Goal: Information Seeking & Learning: Find specific page/section

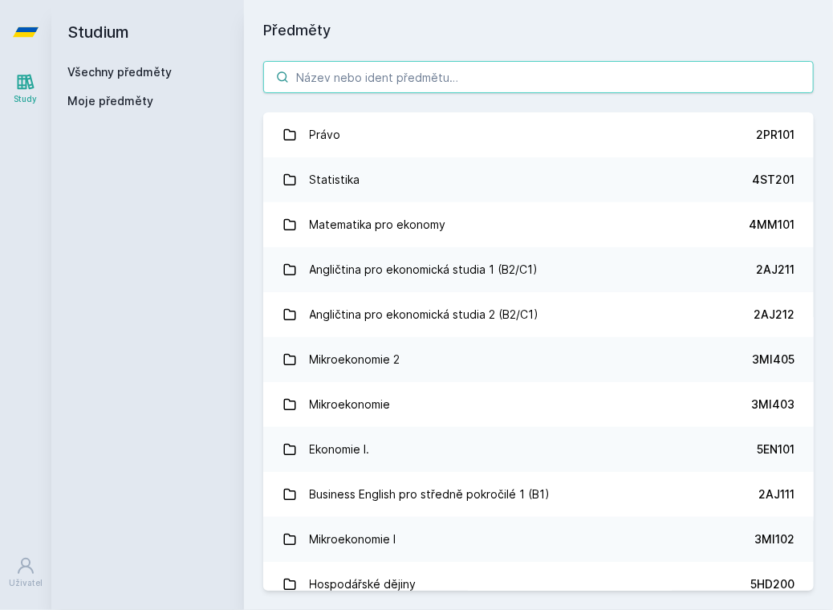
click at [446, 70] on input "search" at bounding box center [538, 77] width 551 height 32
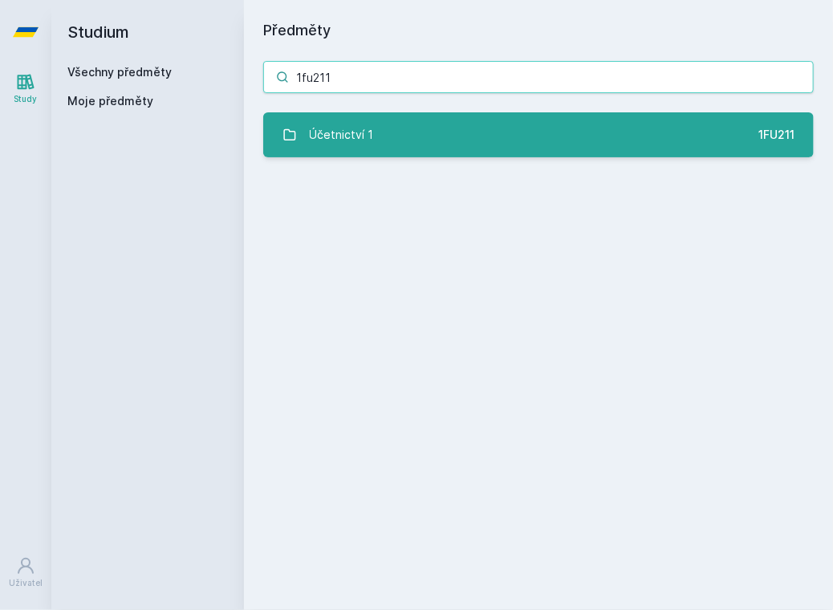
type input "1fu211"
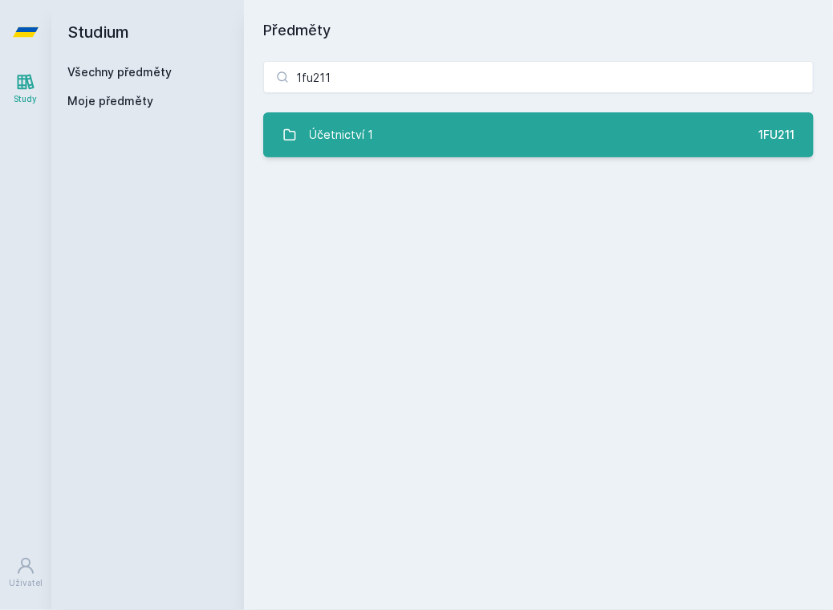
click at [452, 146] on link "Účetnictví 1 1FU211" at bounding box center [538, 134] width 551 height 45
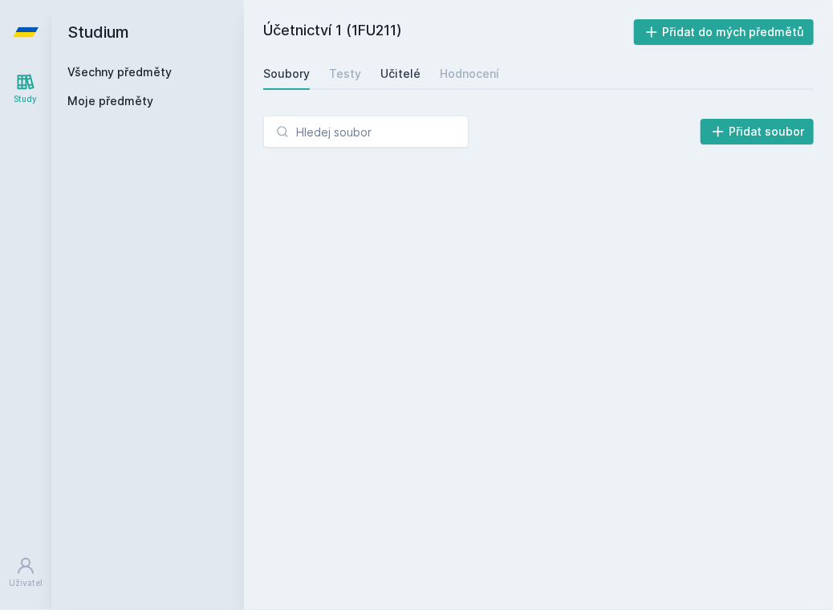
click at [397, 73] on div "Učitelé" at bounding box center [401, 74] width 40 height 16
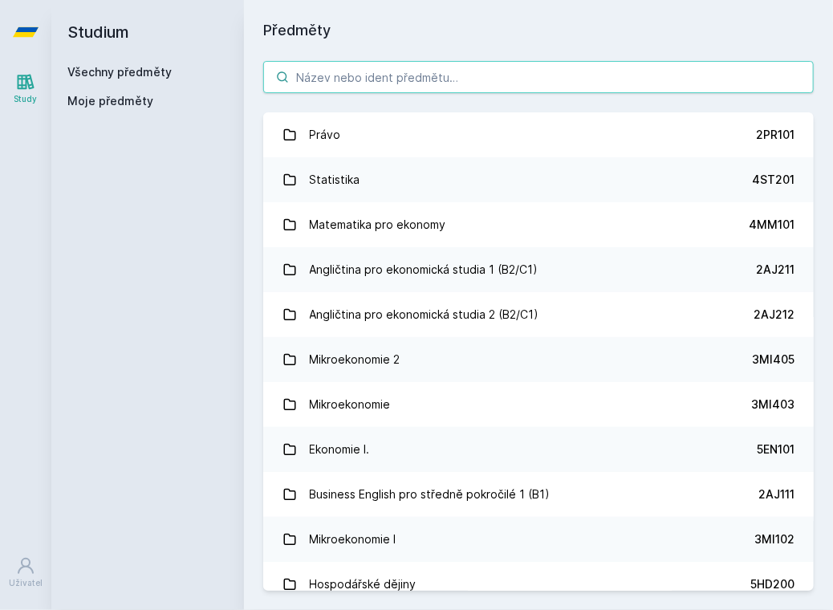
click at [381, 76] on input "search" at bounding box center [538, 77] width 551 height 32
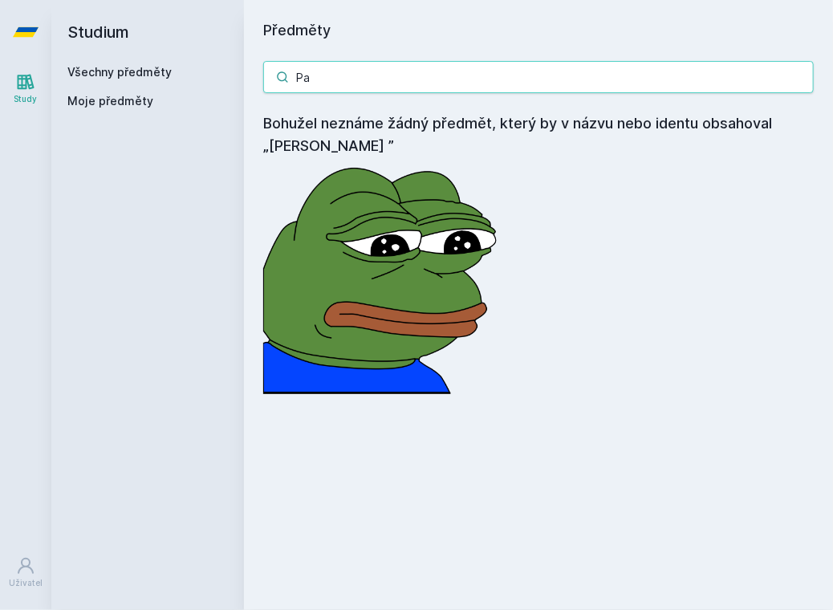
type input "P"
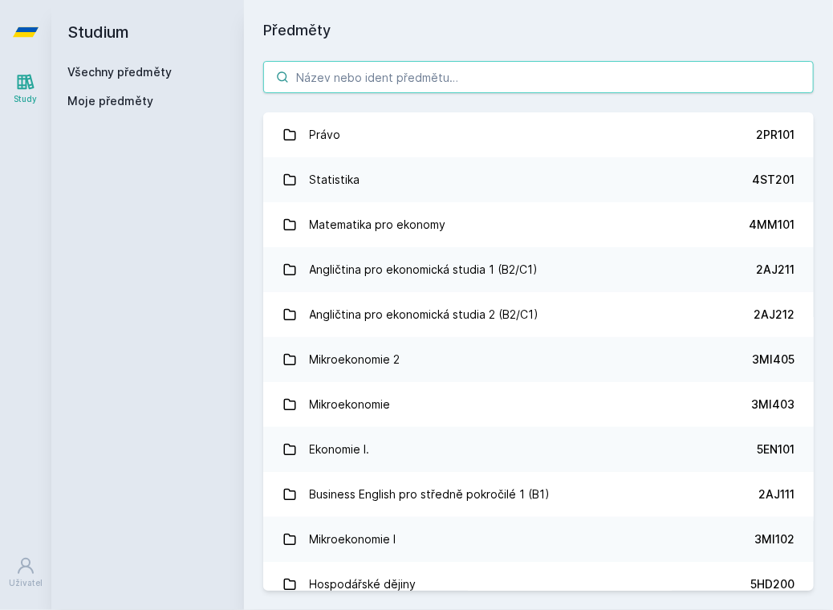
click at [415, 88] on input "search" at bounding box center [538, 77] width 551 height 32
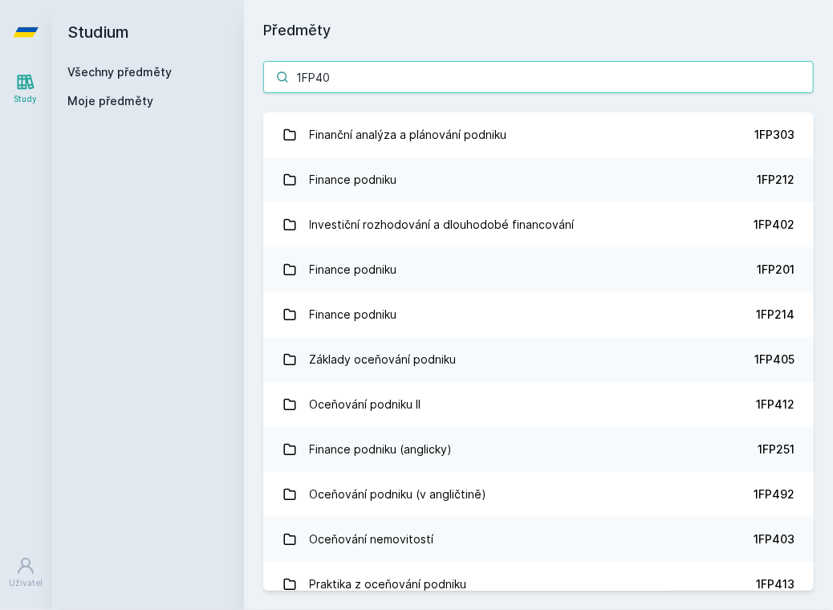
type input "1FP405"
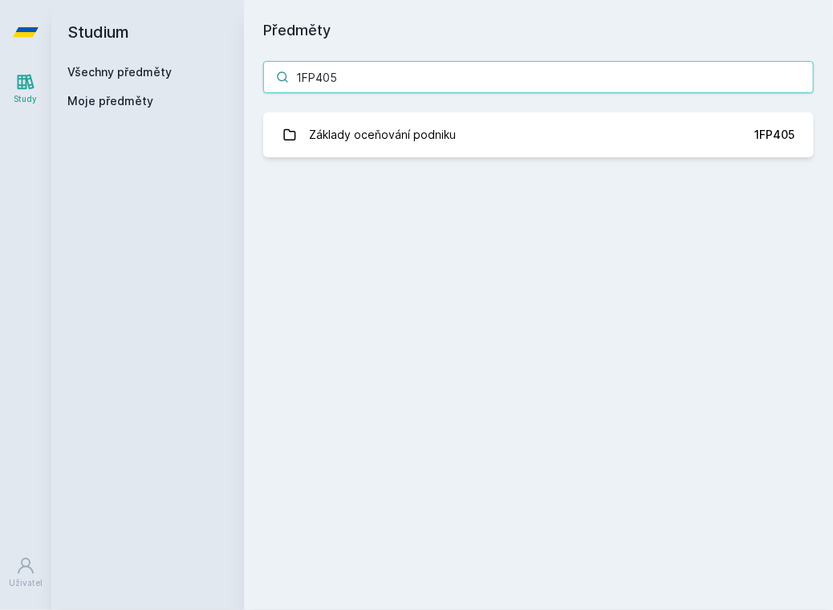
drag, startPoint x: 357, startPoint y: 83, endPoint x: 163, endPoint y: 84, distance: 194.3
click at [163, 84] on div "Studium Všechny předměty Moje předměty Předměty 1FP405 Základy oceňování podnik…" at bounding box center [442, 305] width 782 height 610
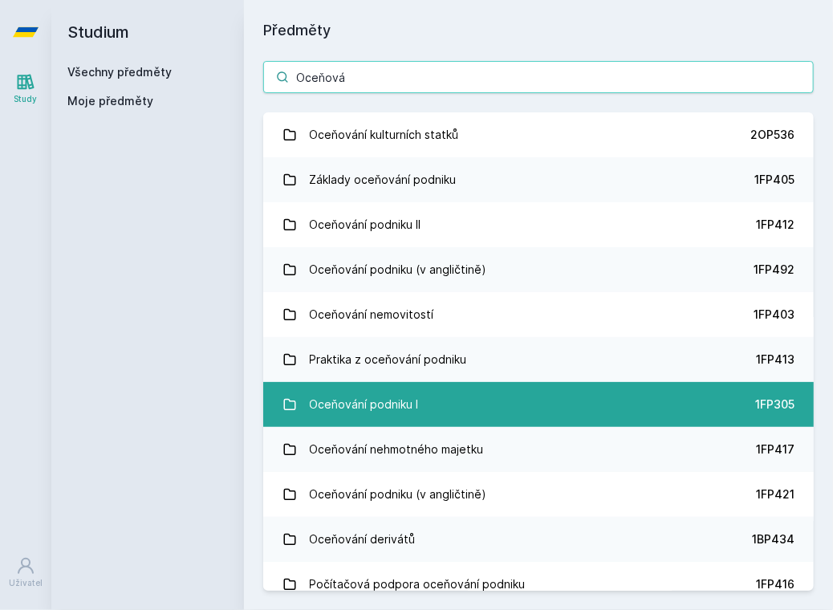
type input "Oceňová"
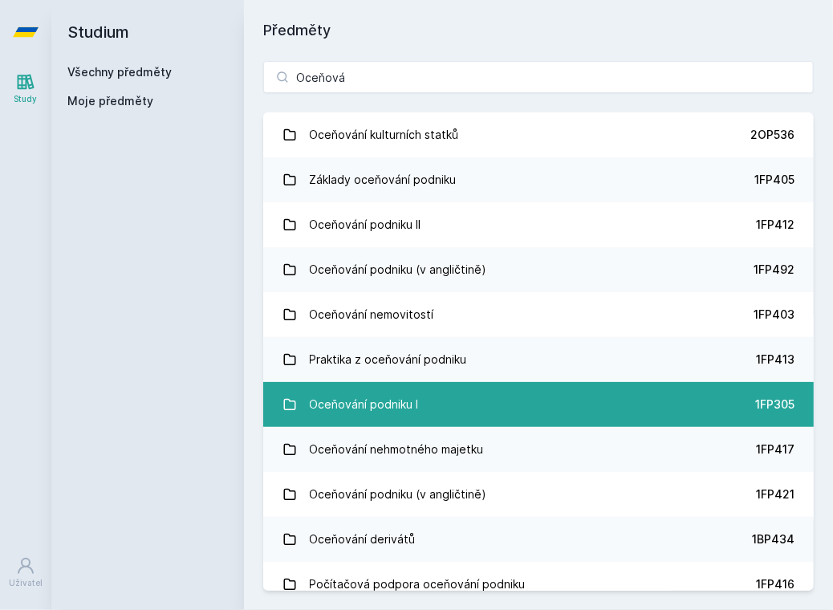
click at [507, 419] on link "Oceňování podniku I 1FP305" at bounding box center [538, 404] width 551 height 45
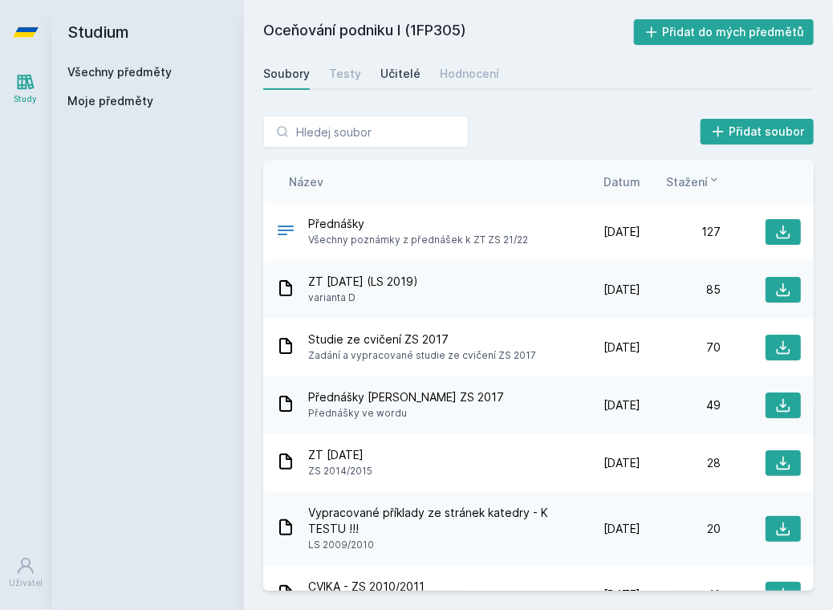
click at [389, 70] on div "Učitelé" at bounding box center [401, 74] width 40 height 16
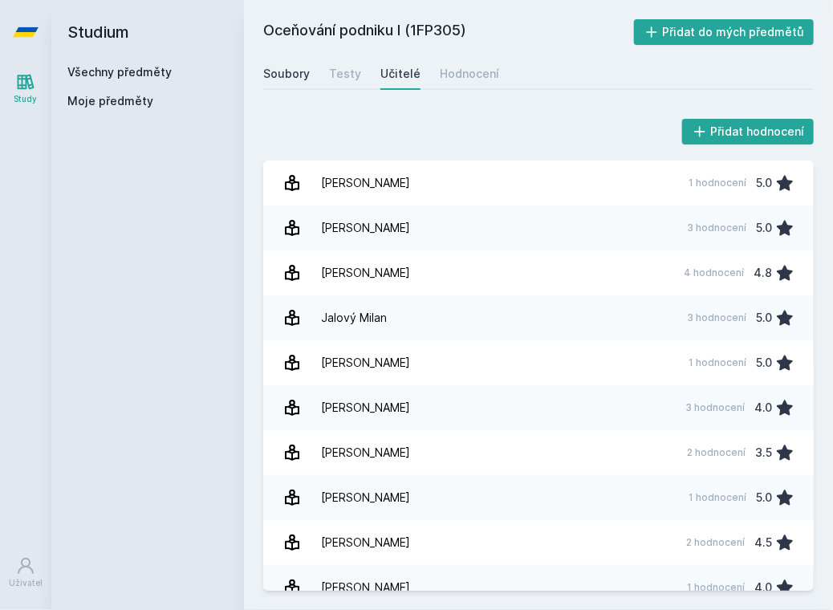
click at [300, 79] on div "Soubory" at bounding box center [286, 74] width 47 height 16
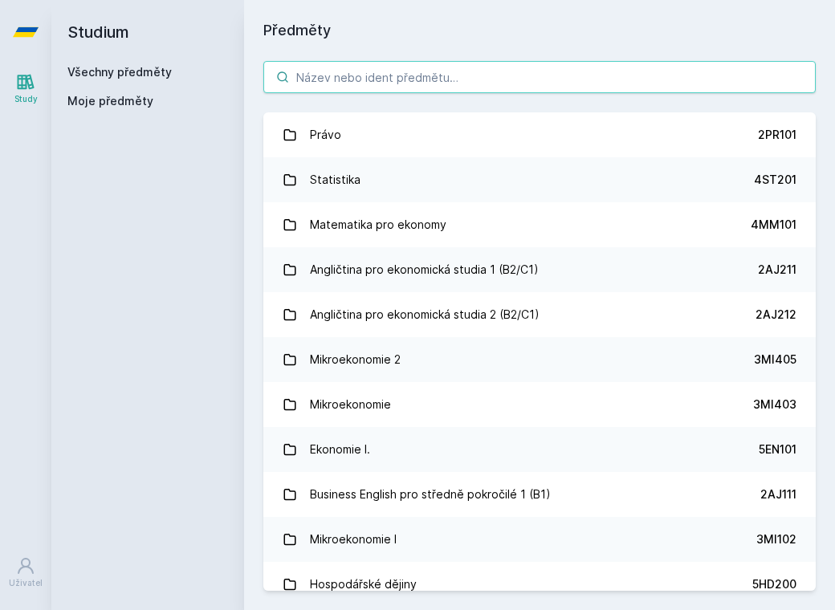
click at [291, 85] on input "search" at bounding box center [539, 77] width 552 height 32
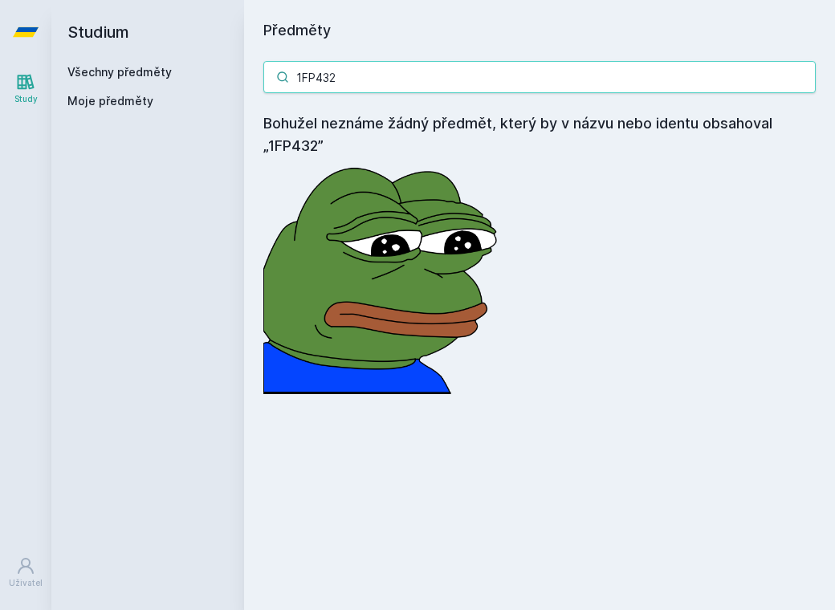
click at [347, 87] on input "1FP432" at bounding box center [539, 77] width 552 height 32
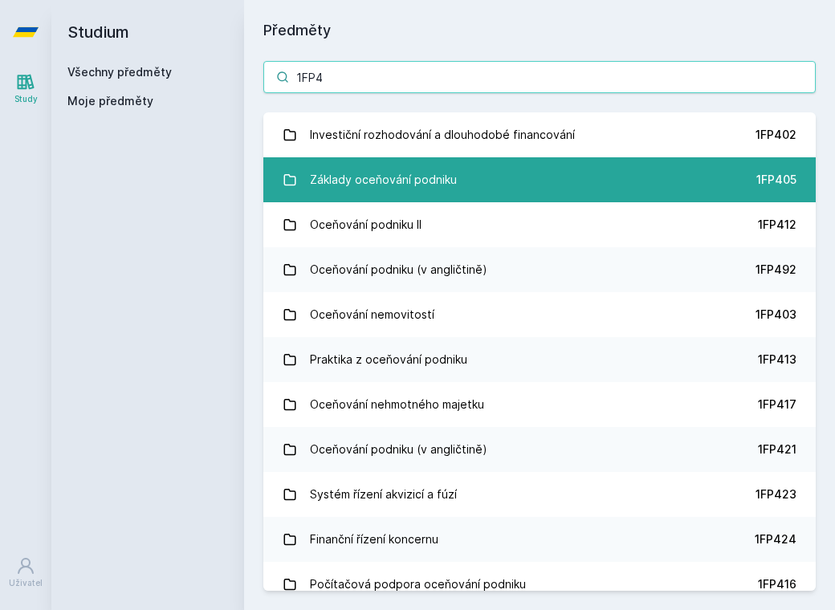
type input "1FP4"
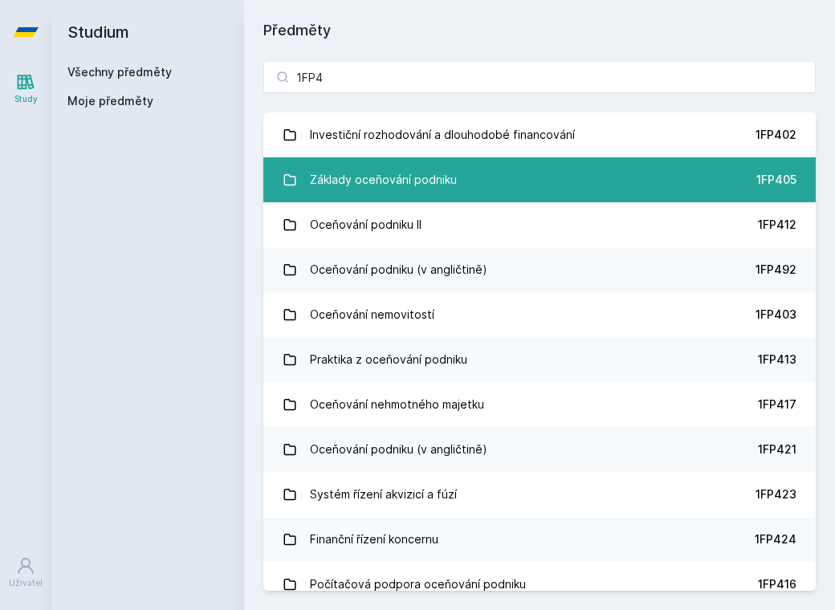
click at [412, 159] on link "Základy oceňování podniku 1FP405" at bounding box center [539, 179] width 552 height 45
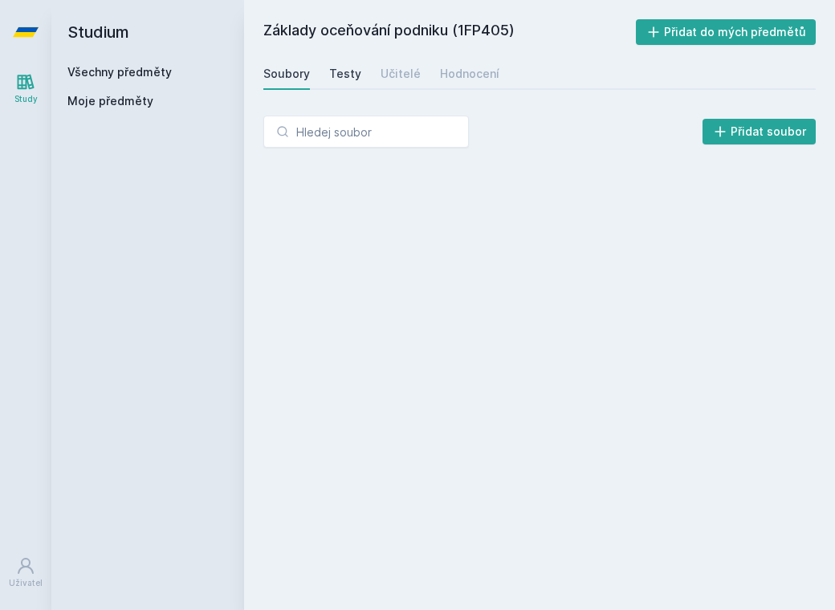
click at [338, 73] on div "Testy" at bounding box center [345, 74] width 32 height 16
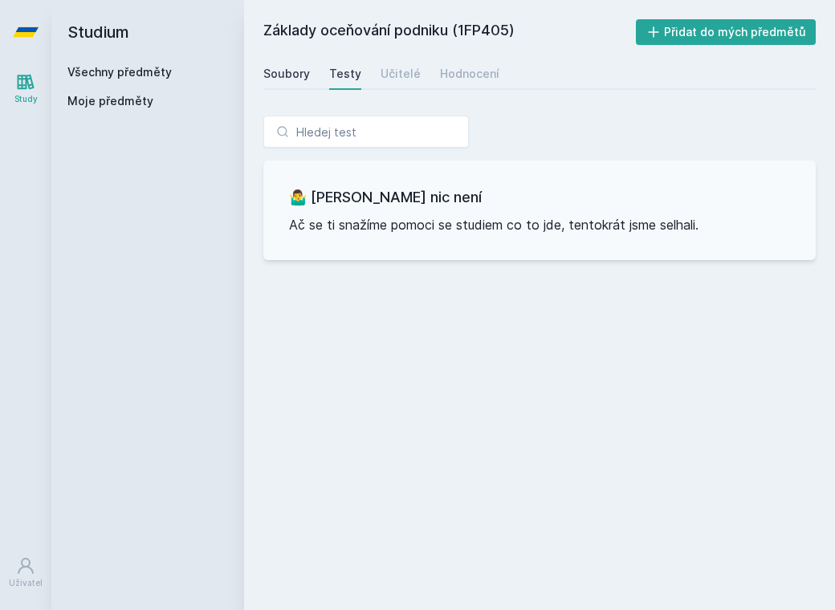
click at [285, 71] on div "Soubory" at bounding box center [286, 74] width 47 height 16
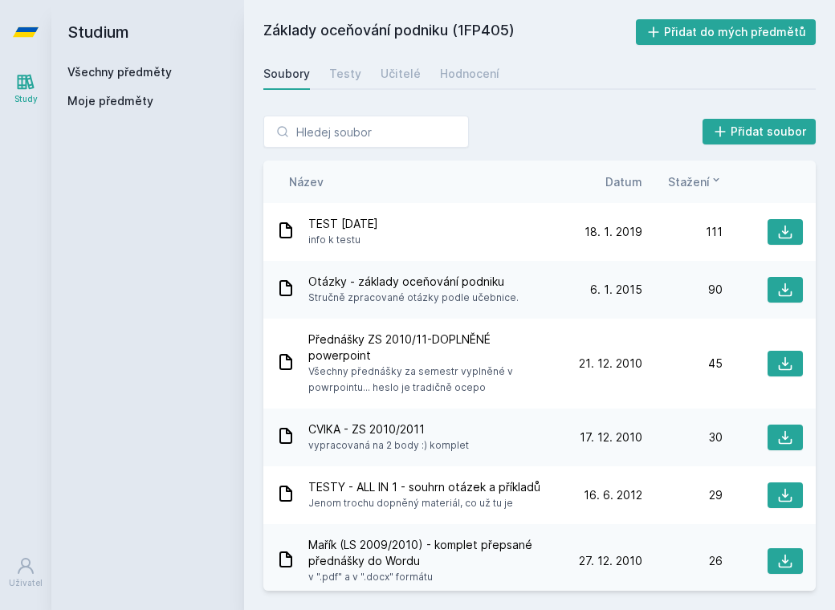
click at [94, 63] on h2 "Studium" at bounding box center [147, 32] width 161 height 64
click at [97, 75] on link "Všechny předměty" at bounding box center [119, 72] width 104 height 14
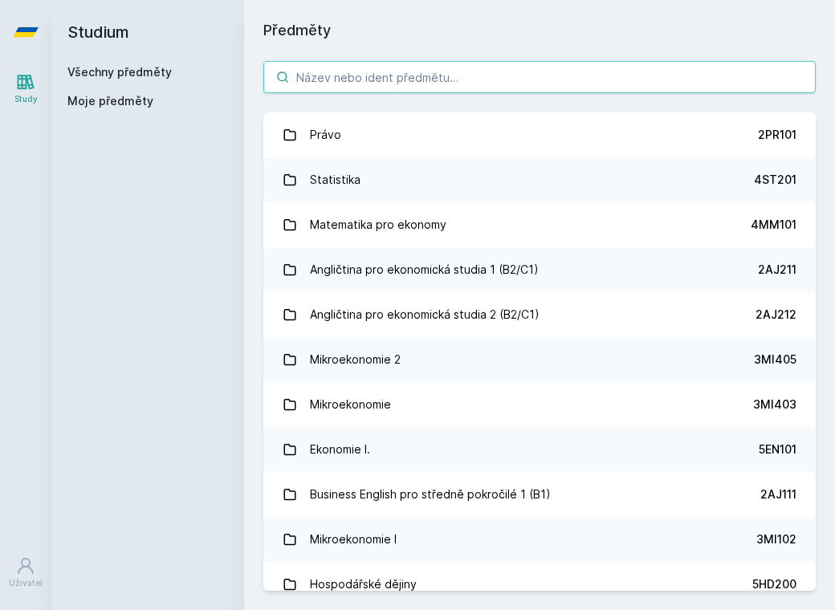
click at [361, 80] on input "search" at bounding box center [539, 77] width 552 height 32
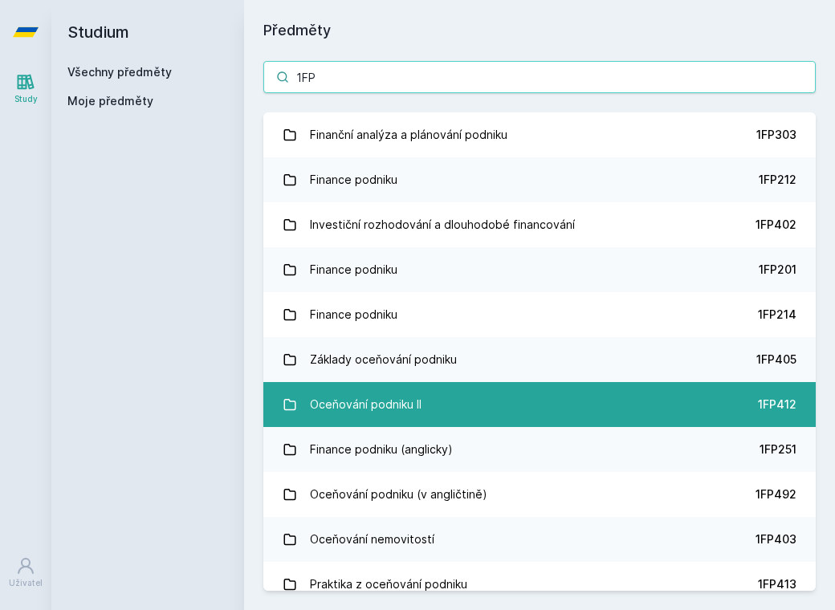
type input "1FP"
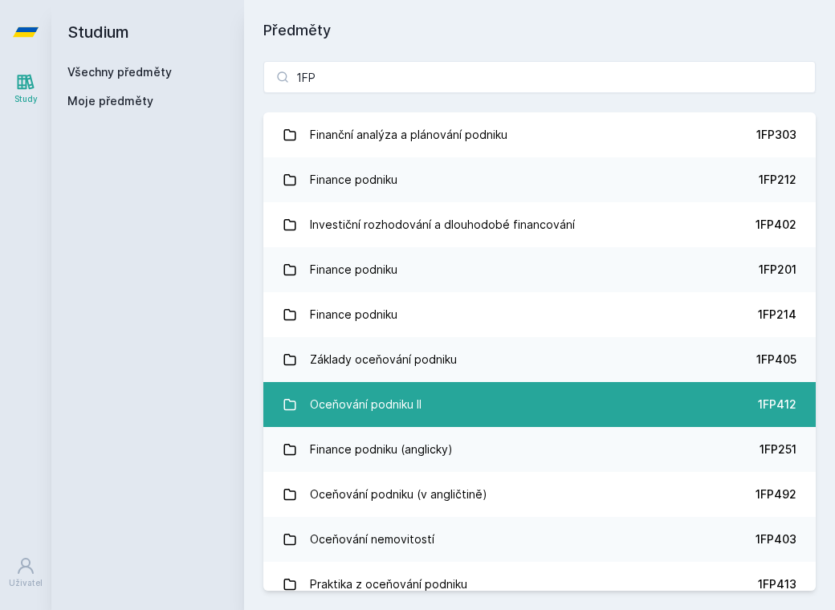
click at [418, 419] on div "Oceňování podniku II" at bounding box center [366, 405] width 112 height 32
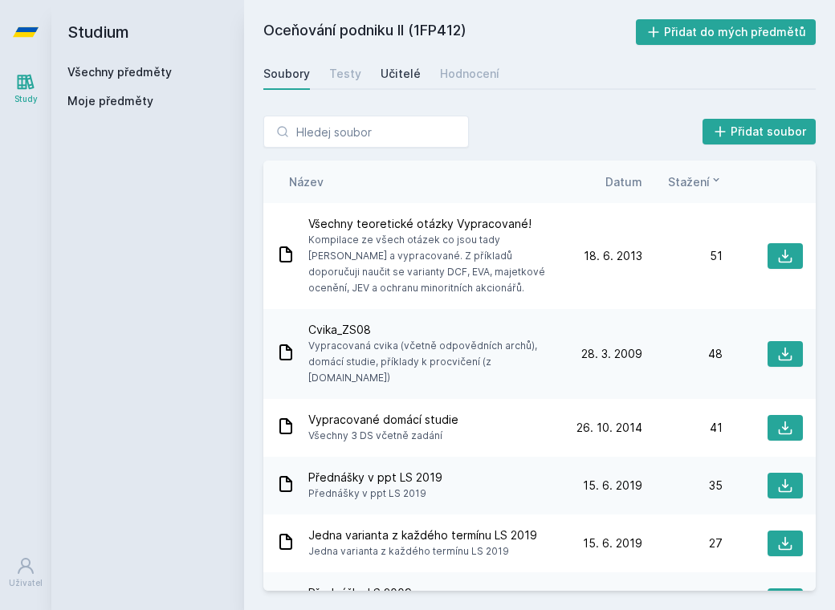
click at [381, 77] on div "Učitelé" at bounding box center [401, 74] width 40 height 16
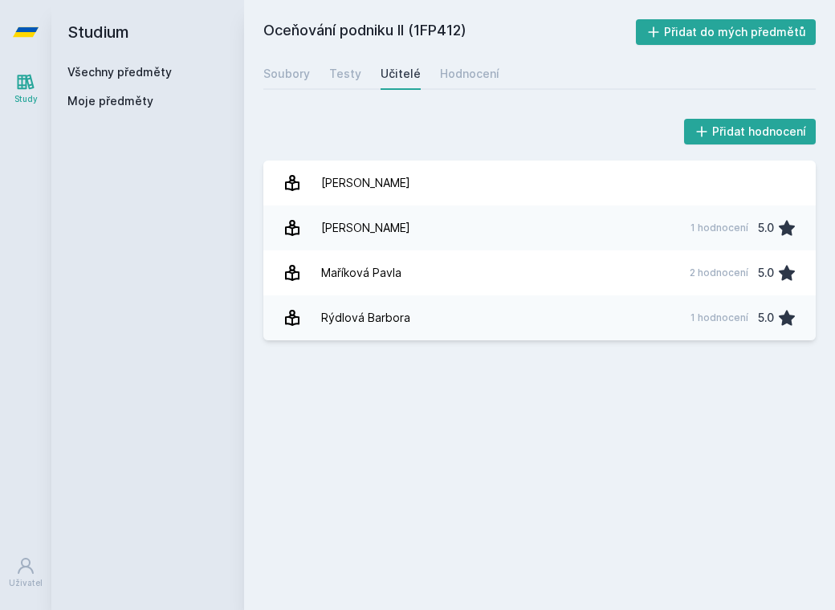
click at [100, 104] on span "Moje předměty" at bounding box center [110, 101] width 86 height 16
click at [100, 72] on link "Všechny předměty" at bounding box center [119, 72] width 104 height 14
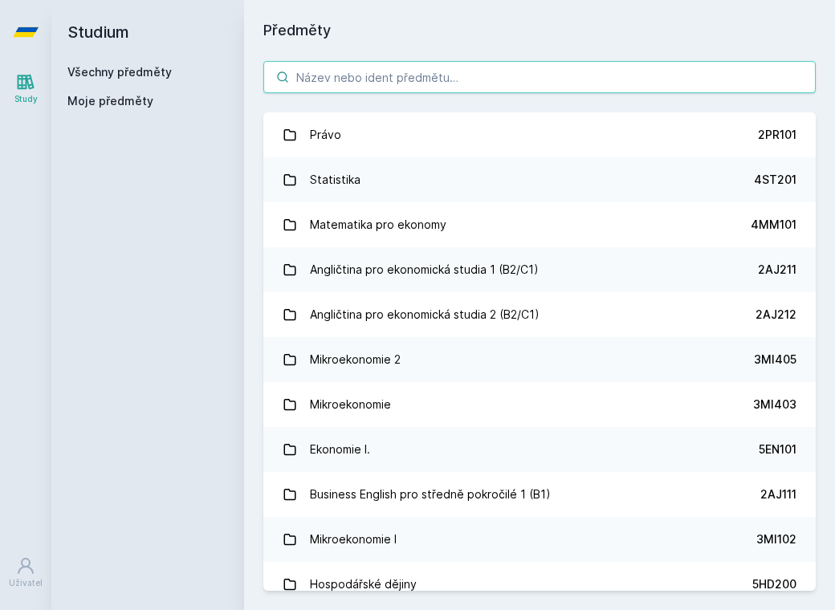
click at [388, 70] on input "search" at bounding box center [539, 77] width 552 height 32
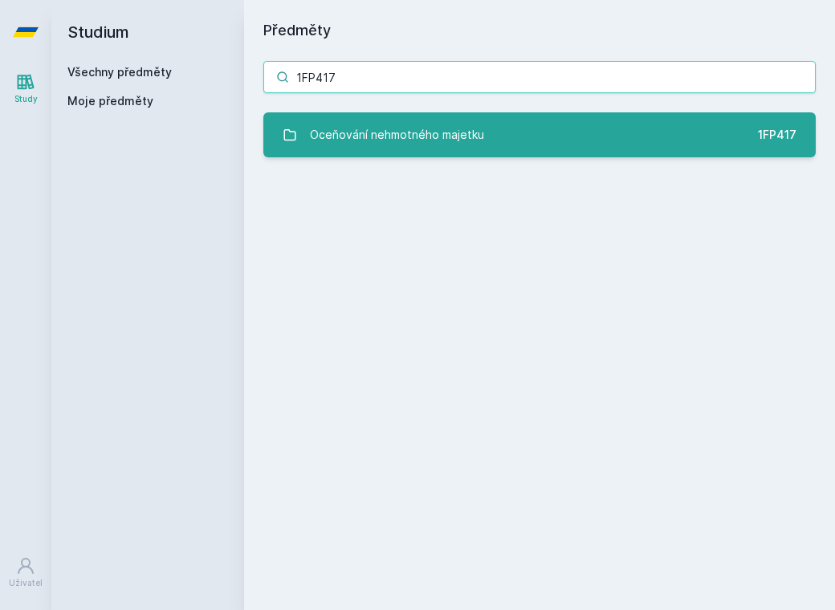
type input "1FP417"
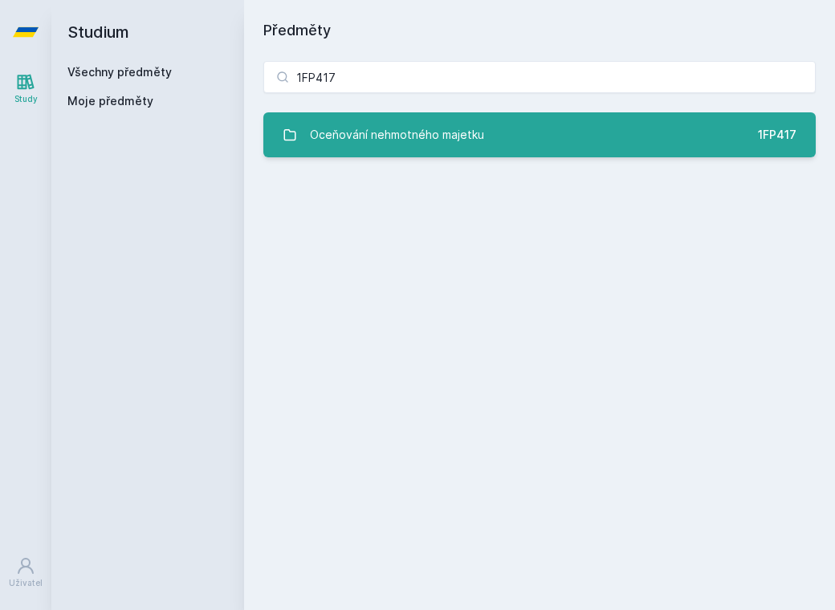
click at [488, 118] on link "Oceňování nehmotného majetku 1FP417" at bounding box center [539, 134] width 552 height 45
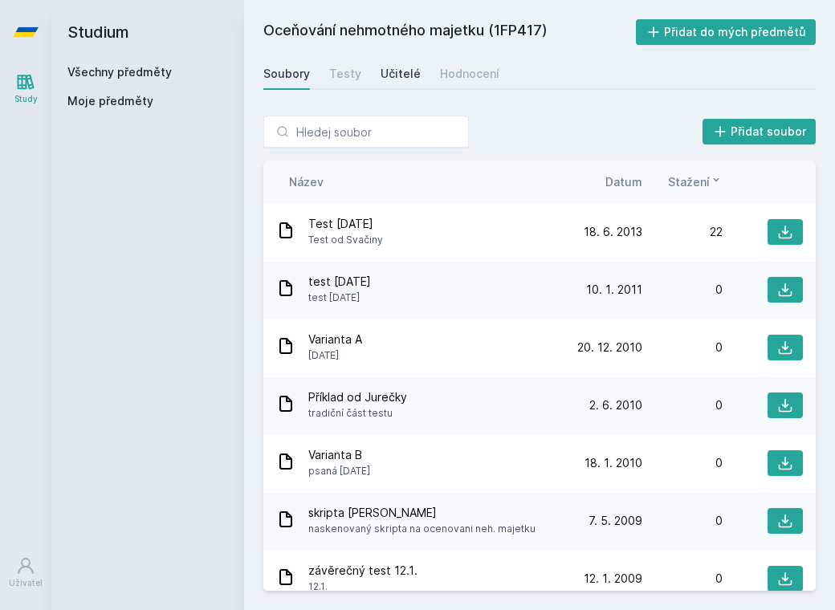
click at [394, 63] on link "Učitelé" at bounding box center [401, 74] width 40 height 32
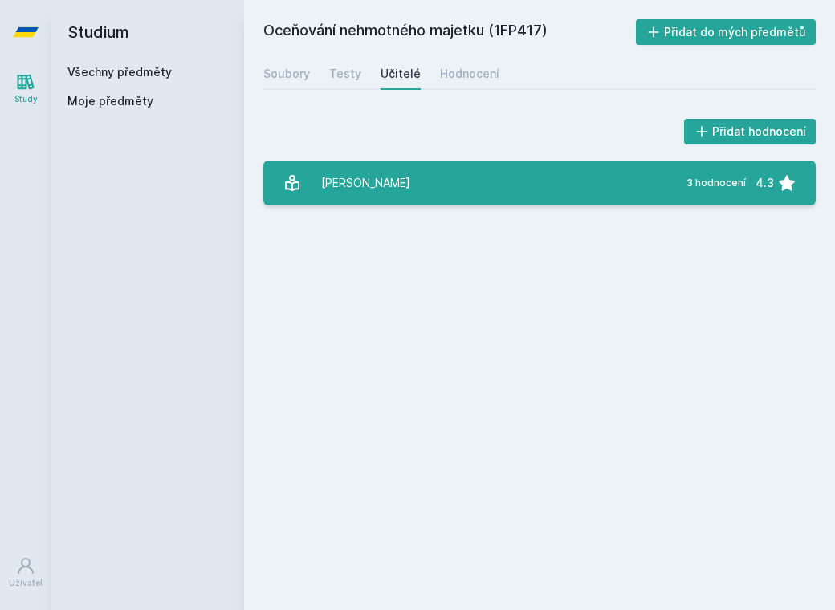
click at [449, 190] on link "Svačina Pavel 3 hodnocení 4.3" at bounding box center [539, 183] width 552 height 45
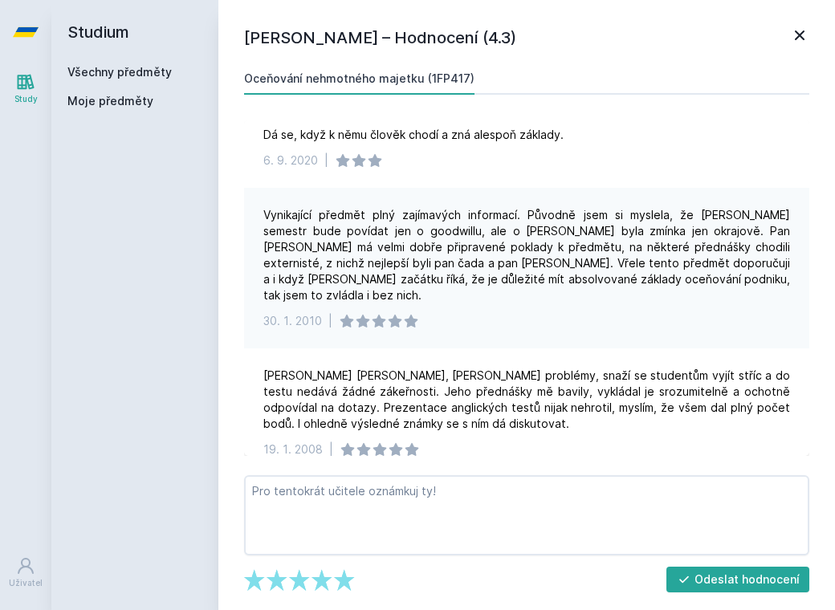
scroll to position [16, 0]
